Goal: Task Accomplishment & Management: Use online tool/utility

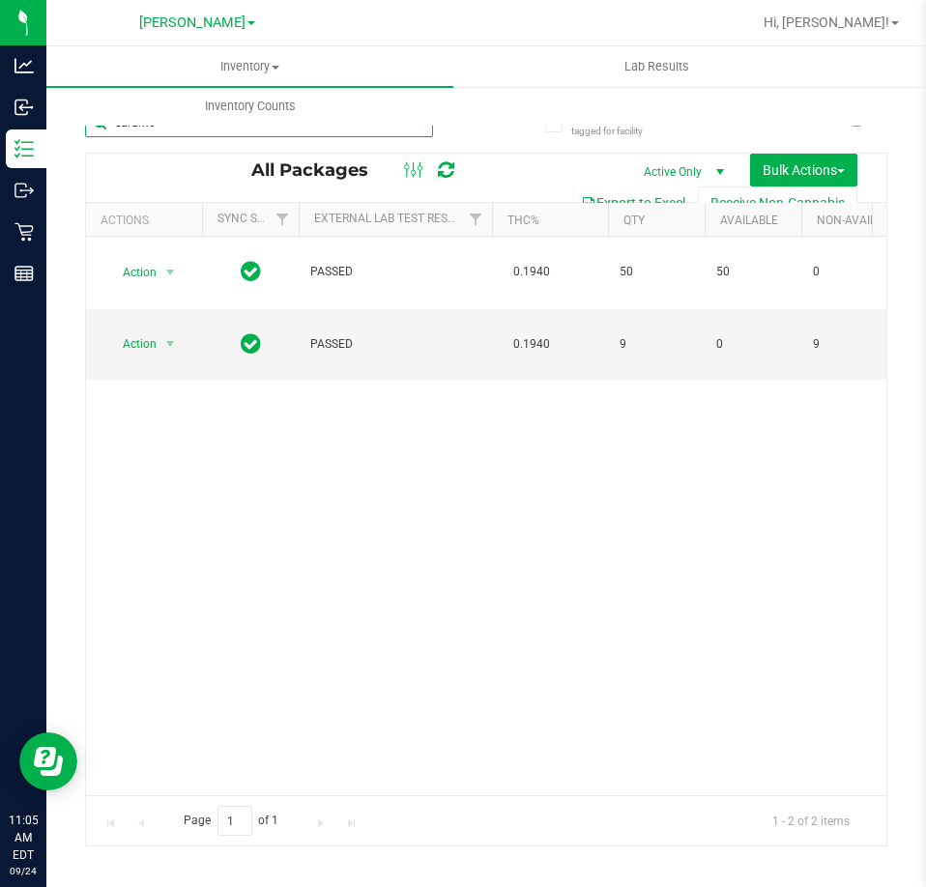
drag, startPoint x: 167, startPoint y: 134, endPoint x: -1, endPoint y: 170, distance: 172.0
click at [0, 170] on html "Analytics Inbound Inventory Outbound Retail Reports 11:05 AM EDT [DATE] 09/24 […" at bounding box center [463, 443] width 926 height 887
type input "lso"
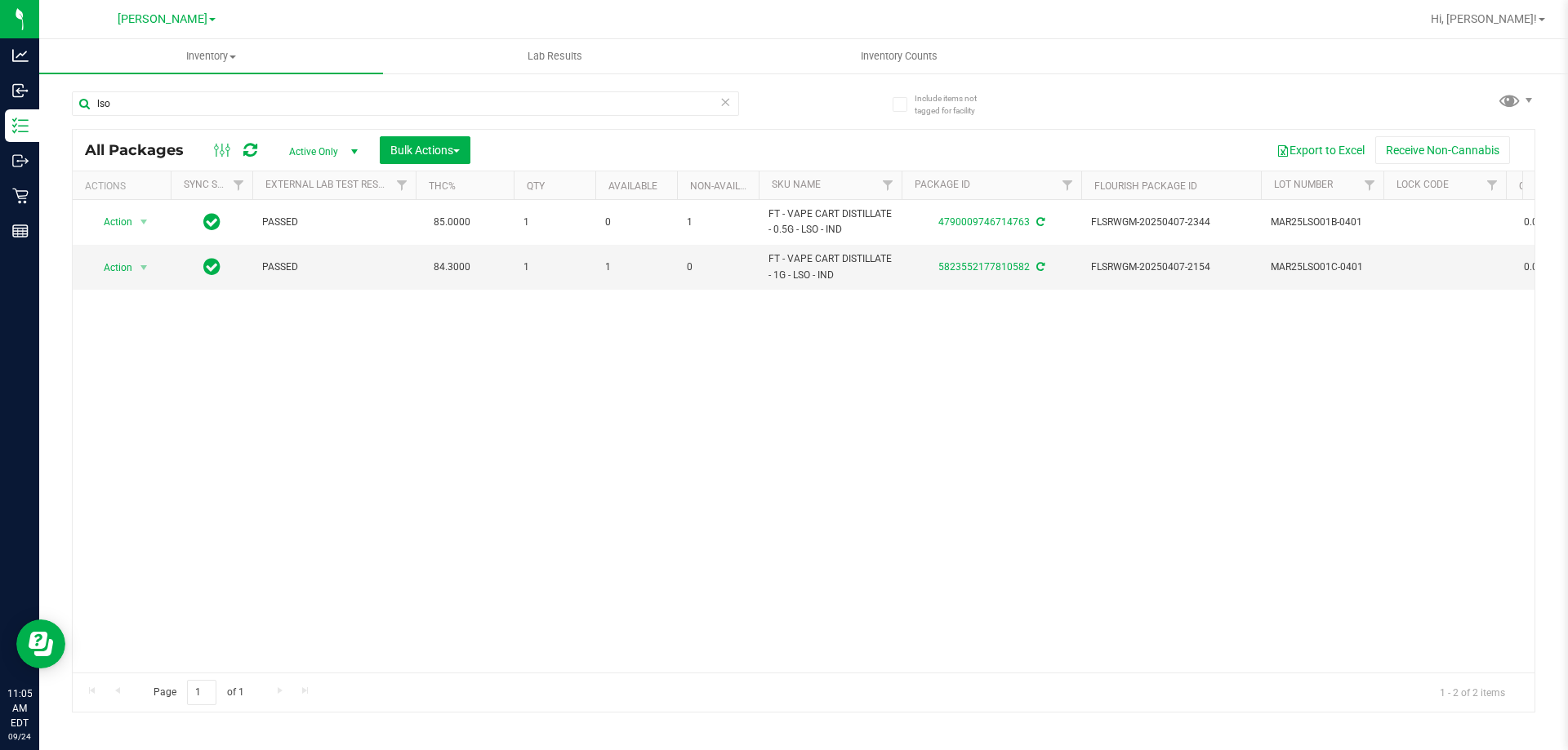
click at [650, 556] on div "Action Action Adjust qty Create package Edit attributes Global inventory Locate…" at bounding box center [803, 437] width 1462 height 473
click at [645, 490] on div "Action Action Adjust qty Create package Edit attributes Global inventory Locate…" at bounding box center [803, 437] width 1462 height 473
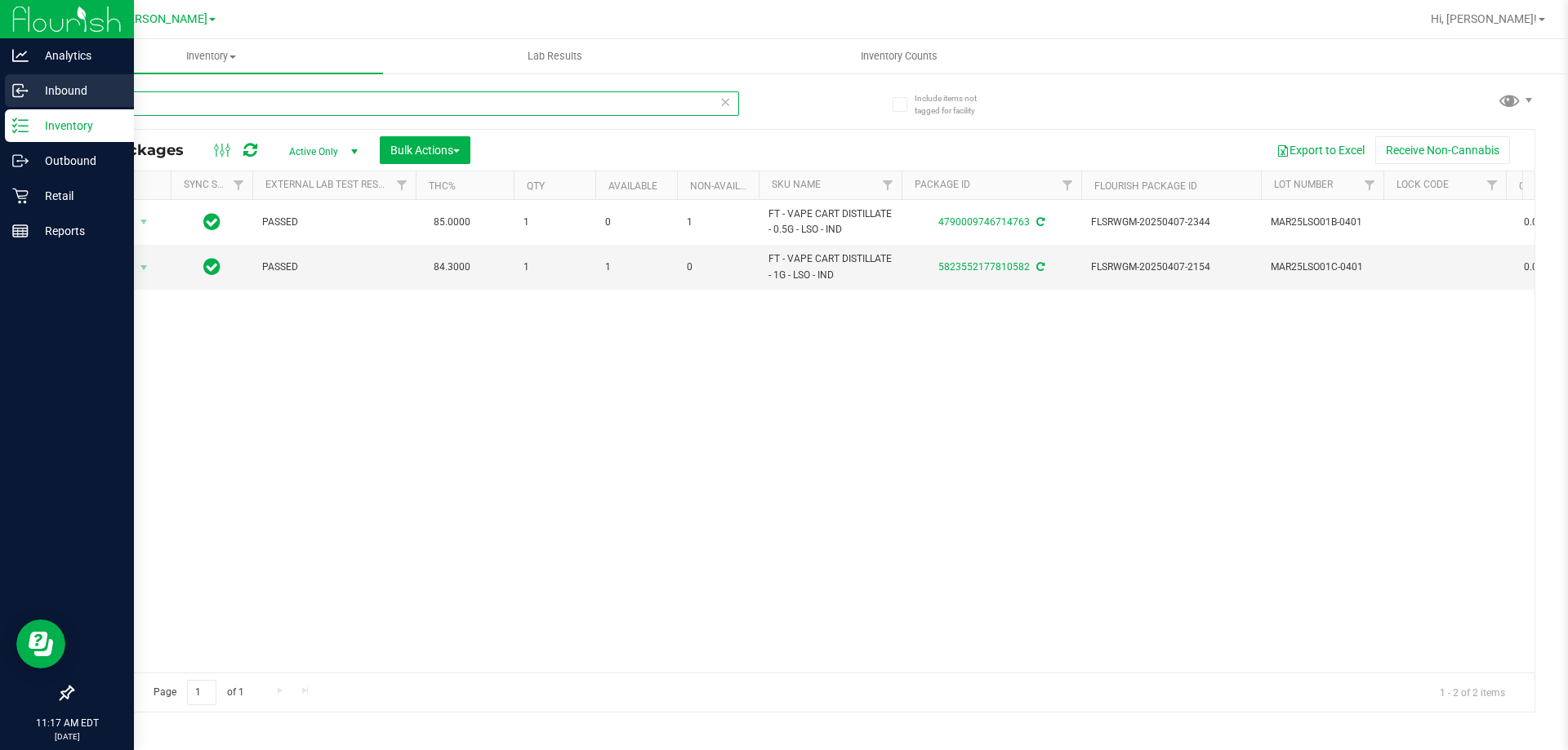
drag, startPoint x: 122, startPoint y: 104, endPoint x: 0, endPoint y: 101, distance: 122.0
click at [0, 103] on div "Analytics Inbound Inventory Outbound Retail Reports 11:17 AM EDT [DATE] 09/24 […" at bounding box center [784, 375] width 1568 height 750
type input "5660155479141227"
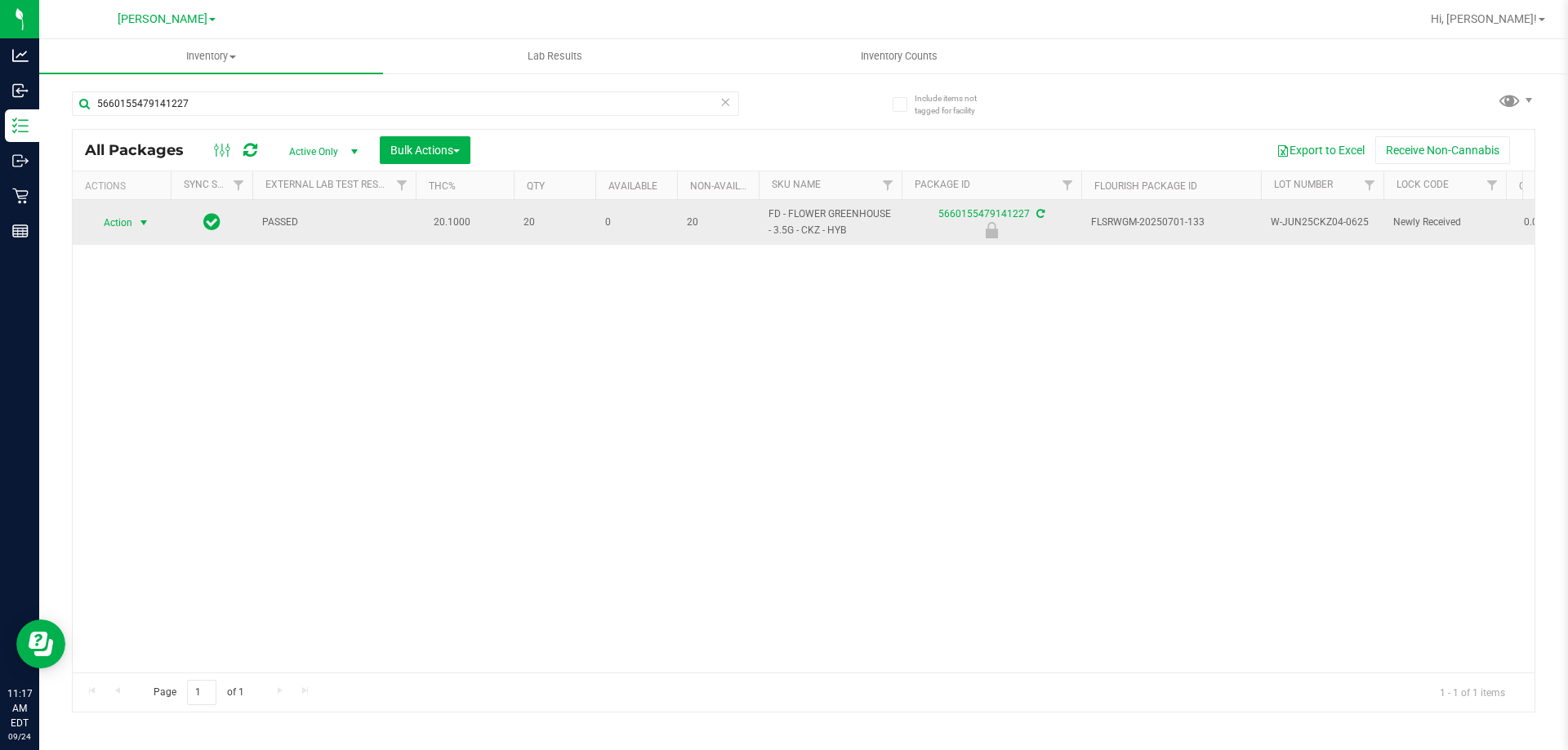
click at [121, 221] on span "Action" at bounding box center [111, 222] width 44 height 23
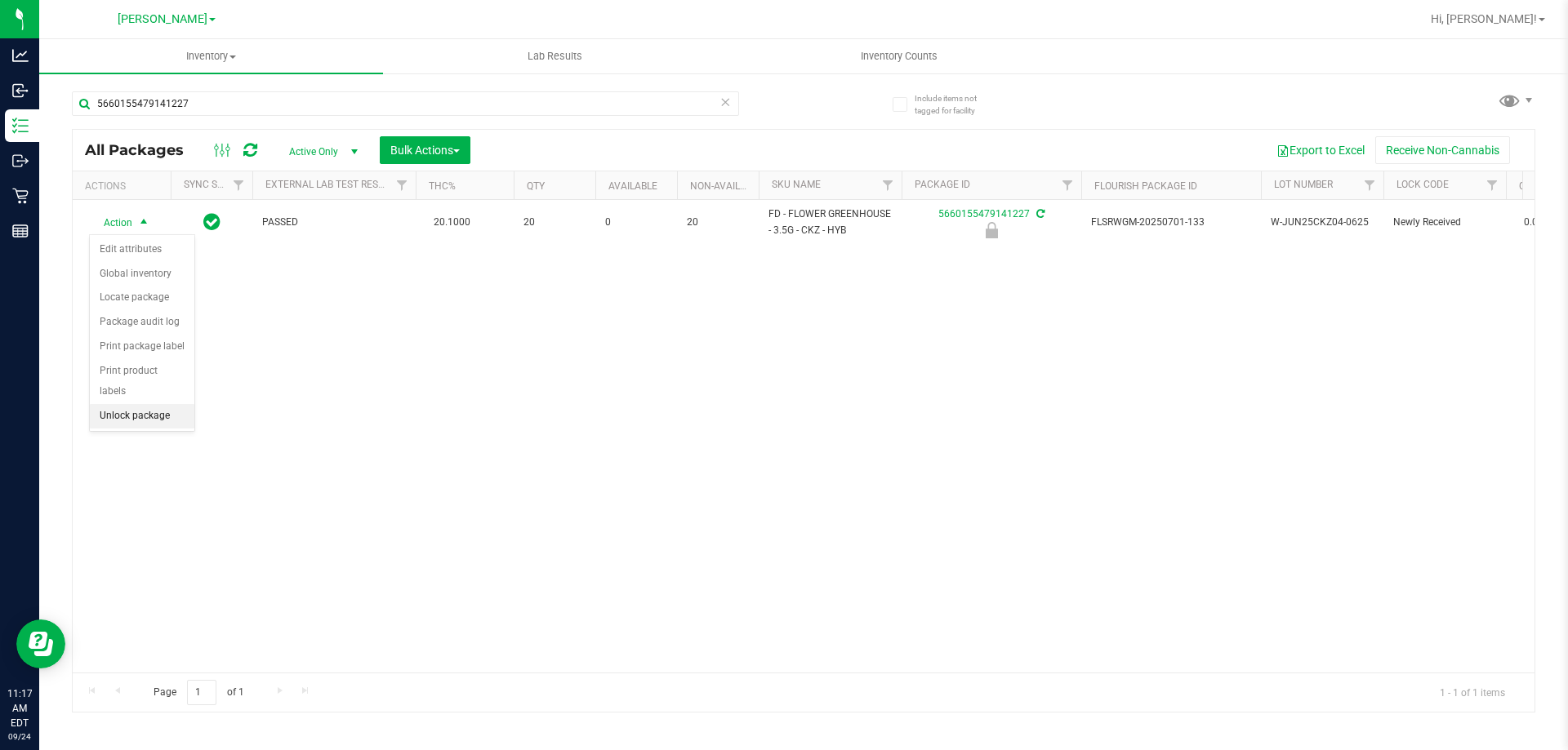
click at [148, 405] on li "Unlock package" at bounding box center [142, 416] width 105 height 24
